Goal: Information Seeking & Learning: Learn about a topic

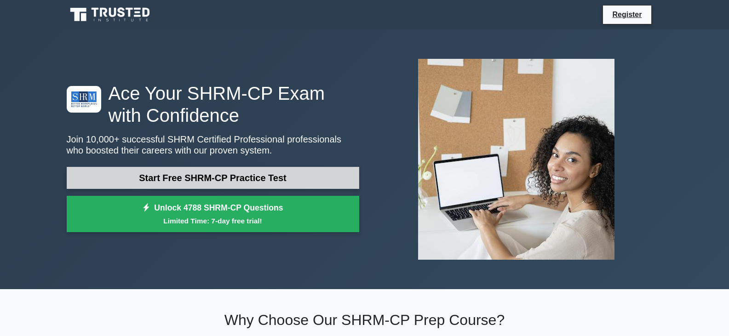
click at [225, 186] on link "Start Free SHRM-CP Practice Test" at bounding box center [213, 178] width 293 height 22
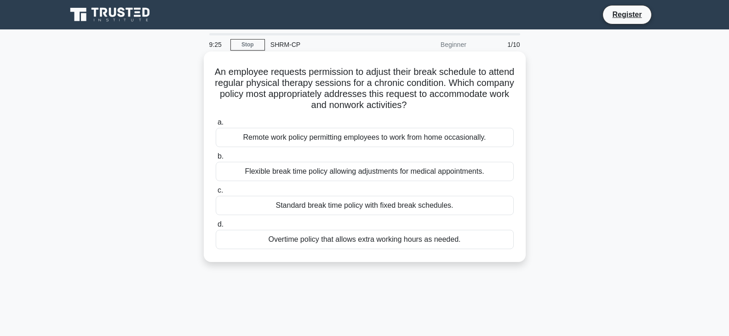
click at [312, 208] on div "Standard break time policy with fixed break schedules." at bounding box center [365, 205] width 298 height 19
click at [216, 194] on input "c. Standard break time policy with fixed break schedules." at bounding box center [216, 191] width 0 height 6
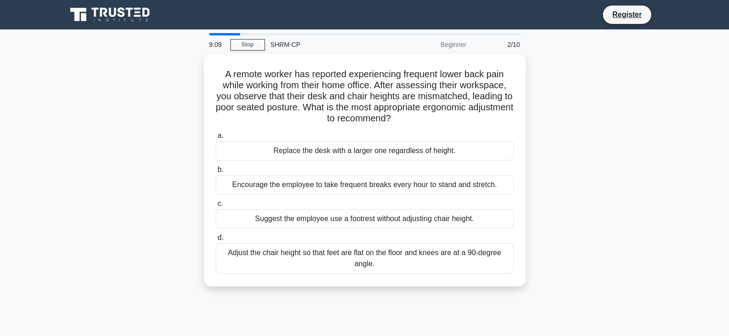
click at [182, 143] on div "A remote worker has reported experiencing frequent lower back pain while workin…" at bounding box center [364, 176] width 607 height 244
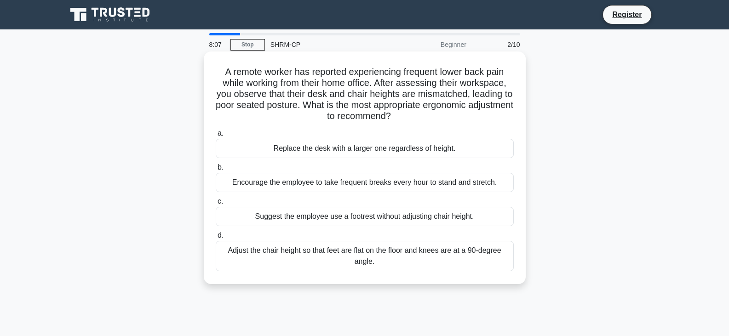
click at [443, 253] on div "Adjust the chair height so that feet are flat on the floor and knees are at a 9…" at bounding box center [365, 256] width 298 height 30
click at [216, 239] on input "d. Adjust the chair height so that feet are flat on the floor and knees are at …" at bounding box center [216, 236] width 0 height 6
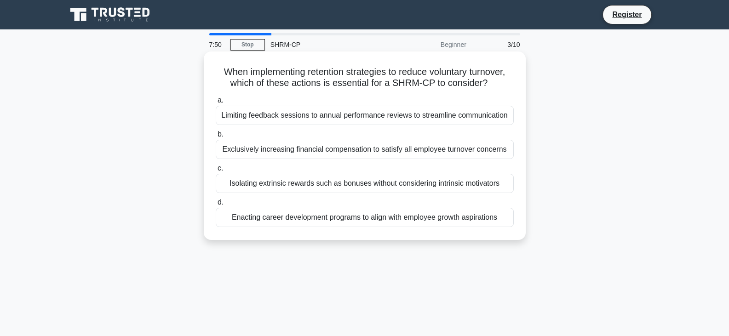
click at [487, 217] on div "Enacting career development programs to align with employee growth aspirations" at bounding box center [365, 217] width 298 height 19
click at [216, 206] on input "d. Enacting career development programs to align with employee growth aspiratio…" at bounding box center [216, 203] width 0 height 6
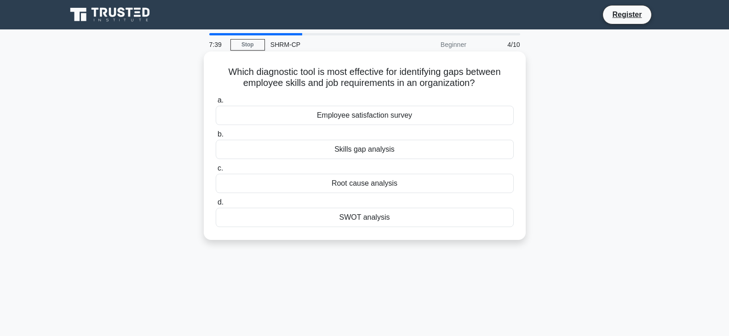
click at [374, 147] on div "Skills gap analysis" at bounding box center [365, 149] width 298 height 19
click at [216, 138] on input "b. Skills gap analysis" at bounding box center [216, 135] width 0 height 6
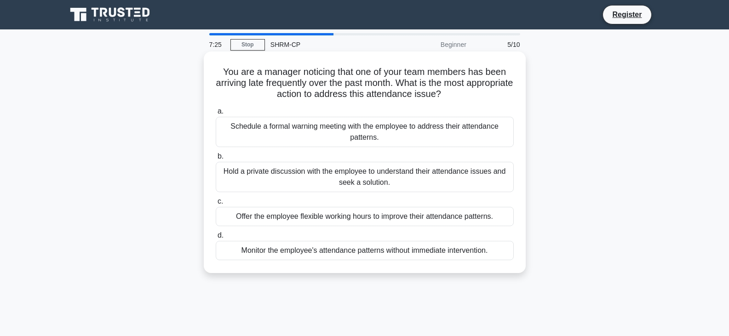
click at [383, 182] on div "Hold a private discussion with the employee to understand their attendance issu…" at bounding box center [365, 177] width 298 height 30
click at [216, 160] on input "b. Hold a private discussion with the employee to understand their attendance i…" at bounding box center [216, 157] width 0 height 6
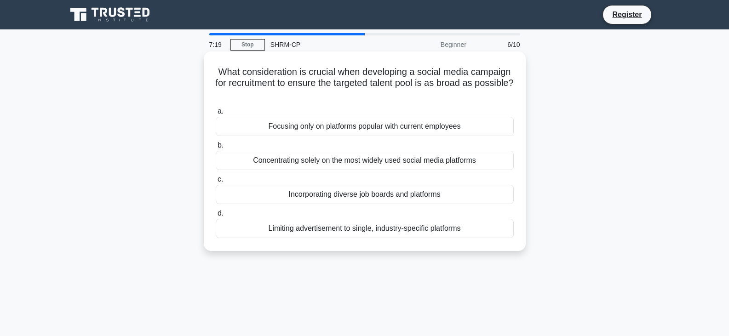
drag, startPoint x: 238, startPoint y: 99, endPoint x: 232, endPoint y: 81, distance: 18.9
click at [232, 81] on h5 "What consideration is crucial when developing a social media campaign for recru…" at bounding box center [365, 83] width 300 height 34
click at [396, 197] on div "Incorporating diverse job boards and platforms" at bounding box center [365, 194] width 298 height 19
click at [216, 183] on input "c. Incorporating diverse job boards and platforms" at bounding box center [216, 180] width 0 height 6
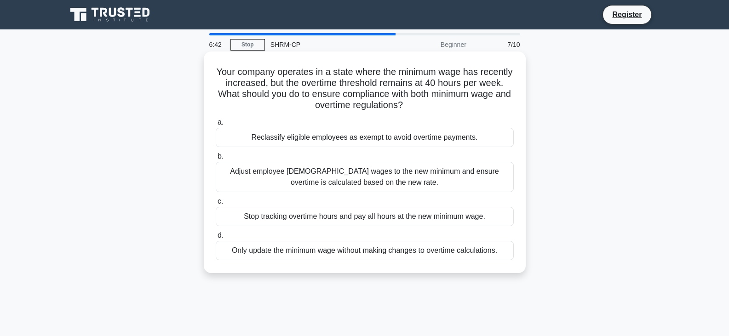
click at [469, 181] on div "Adjust employee hourly wages to the new minimum and ensure overtime is calculat…" at bounding box center [365, 177] width 298 height 30
click at [216, 160] on input "b. Adjust employee hourly wages to the new minimum and ensure overtime is calcu…" at bounding box center [216, 157] width 0 height 6
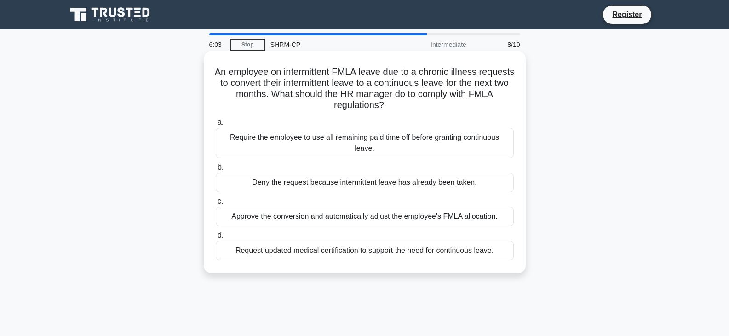
click at [290, 254] on div "Request updated medical certification to support the need for continuous leave." at bounding box center [365, 250] width 298 height 19
click at [216, 239] on input "d. Request updated medical certification to support the need for continuous lea…" at bounding box center [216, 236] width 0 height 6
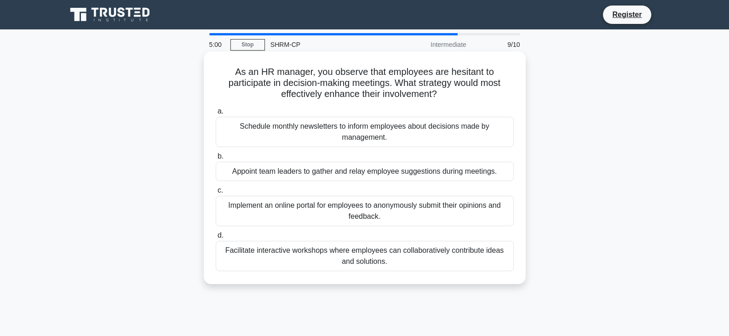
click at [403, 265] on div "Facilitate interactive workshops where employees can collaboratively contribute…" at bounding box center [365, 256] width 298 height 30
click at [216, 239] on input "d. Facilitate interactive workshops where employees can collaboratively contrib…" at bounding box center [216, 236] width 0 height 6
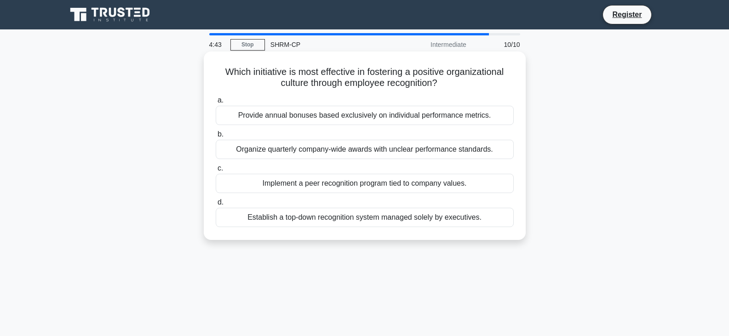
click at [337, 185] on div "Implement a peer recognition program tied to company values." at bounding box center [365, 183] width 298 height 19
click at [216, 172] on input "c. Implement a peer recognition program tied to company values." at bounding box center [216, 169] width 0 height 6
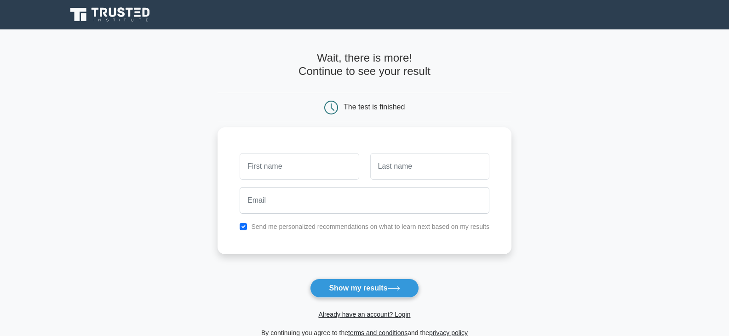
click at [264, 231] on label "Send me personalized recommendations on what to learn next based on my results" at bounding box center [370, 226] width 238 height 7
click at [243, 226] on input "checkbox" at bounding box center [243, 226] width 7 height 7
checkbox input "false"
click at [295, 172] on input "text" at bounding box center [299, 166] width 119 height 27
type input "[PERSON_NAME]"
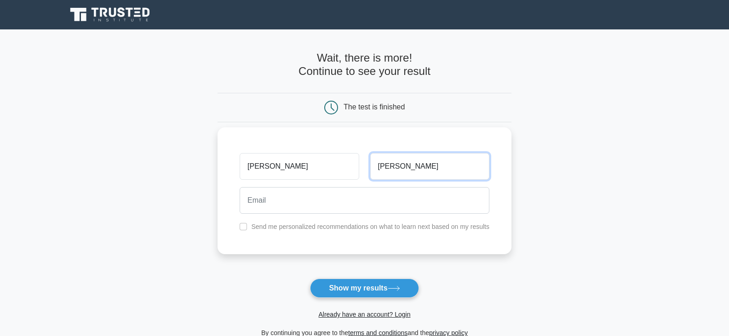
type input "[PERSON_NAME]"
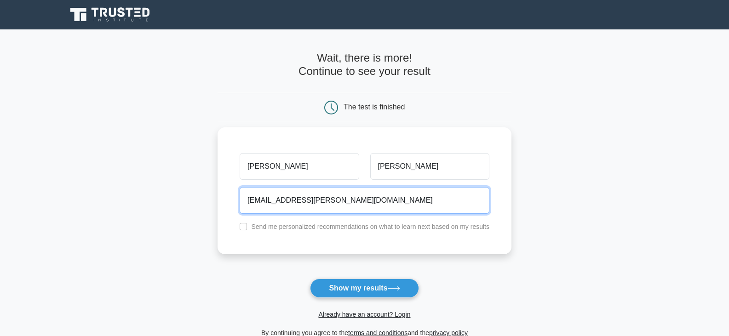
type input "[EMAIL_ADDRESS][PERSON_NAME][DOMAIN_NAME]"
click at [310, 279] on button "Show my results" at bounding box center [364, 288] width 109 height 19
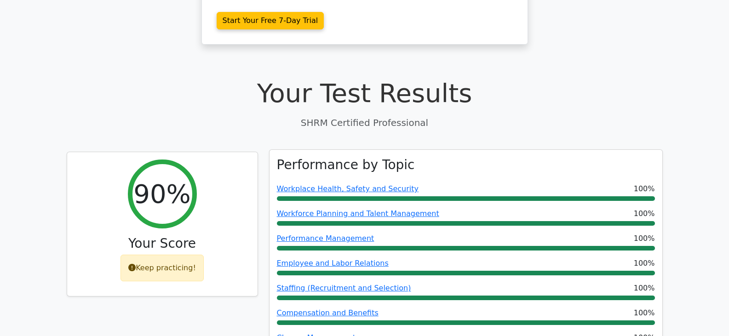
scroll to position [30, 0]
